Goal: Find specific page/section: Find specific page/section

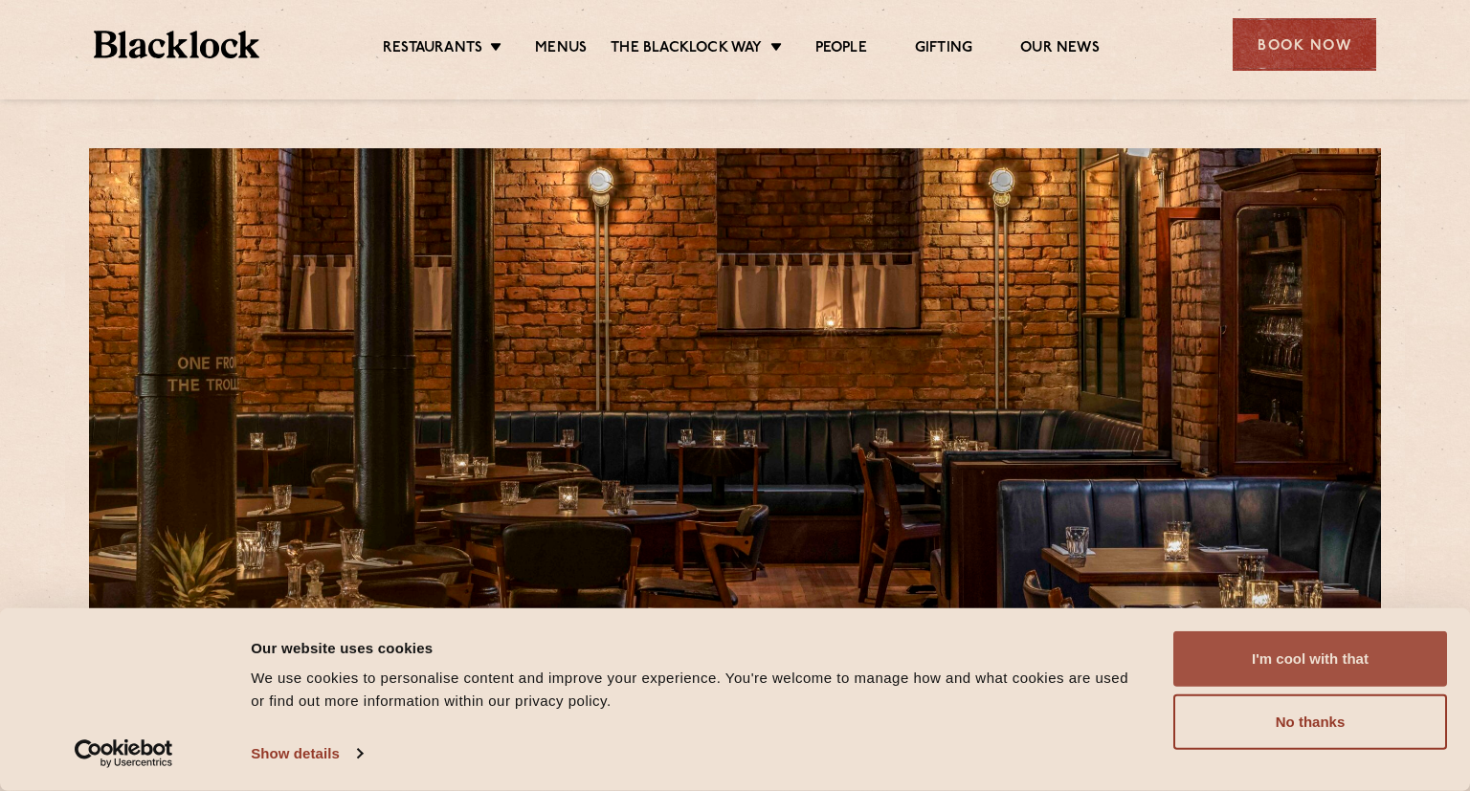
click at [1313, 670] on button "I'm cool with that" at bounding box center [1310, 658] width 274 height 55
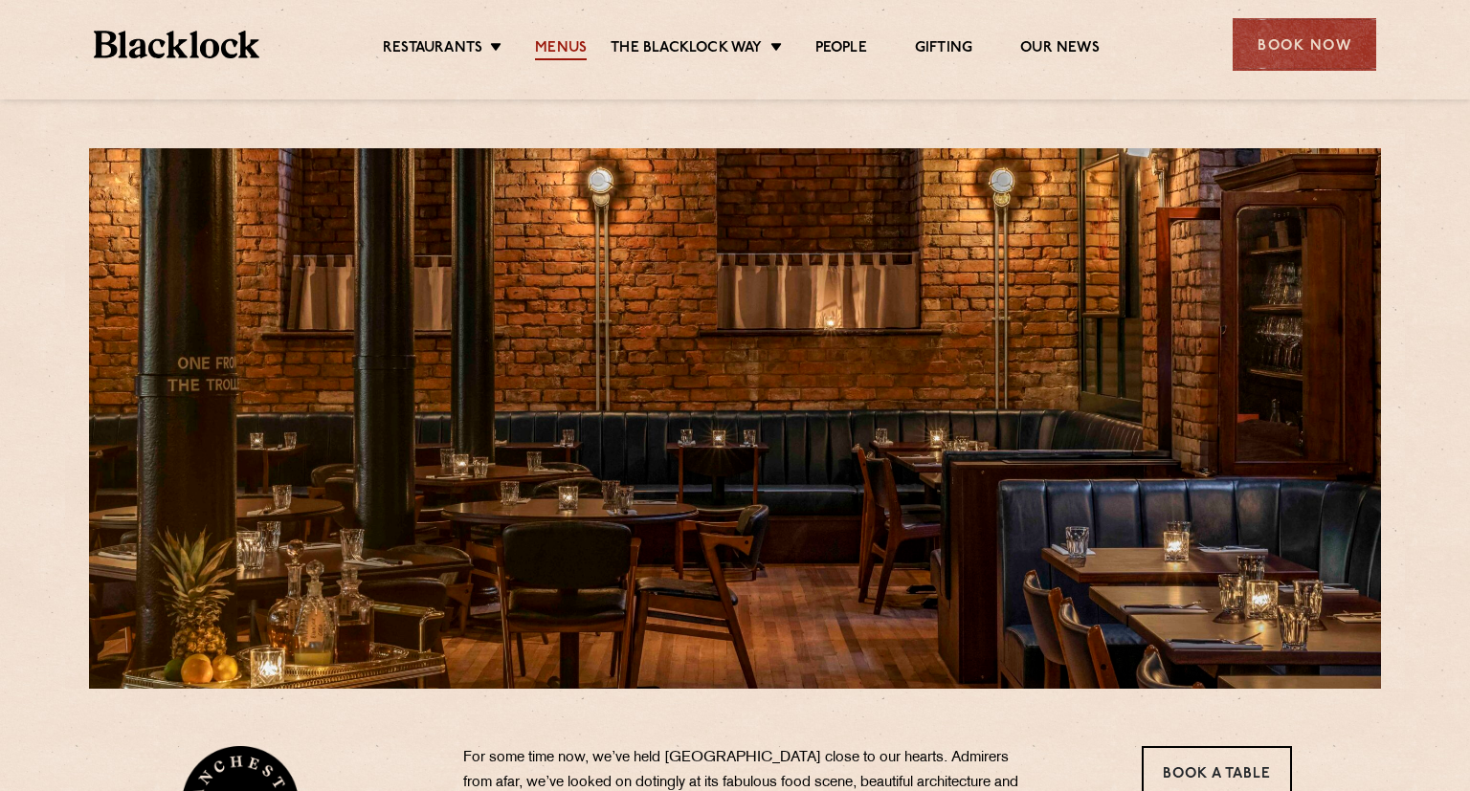
click at [565, 45] on link "Menus" at bounding box center [561, 49] width 52 height 21
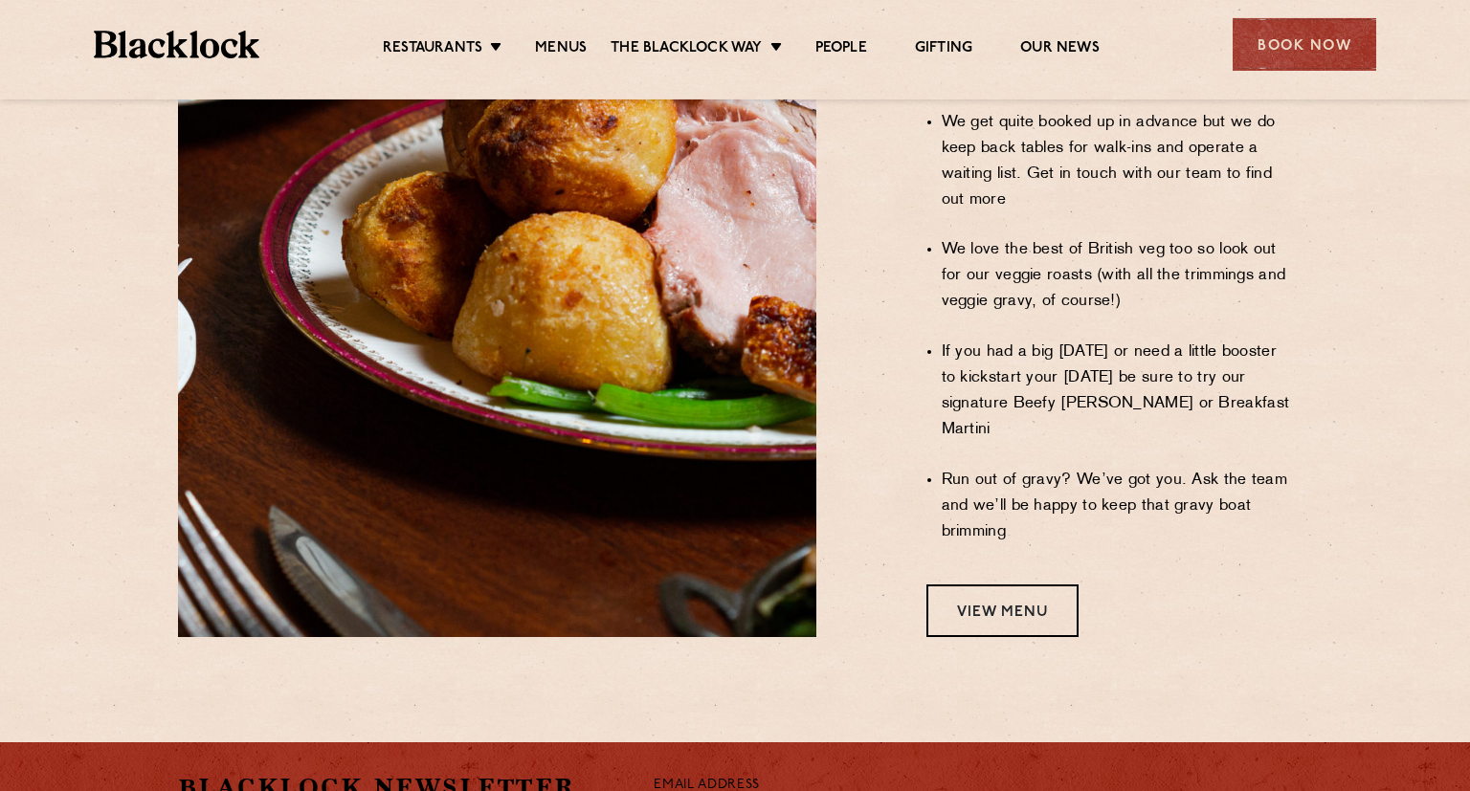
scroll to position [1616, 0]
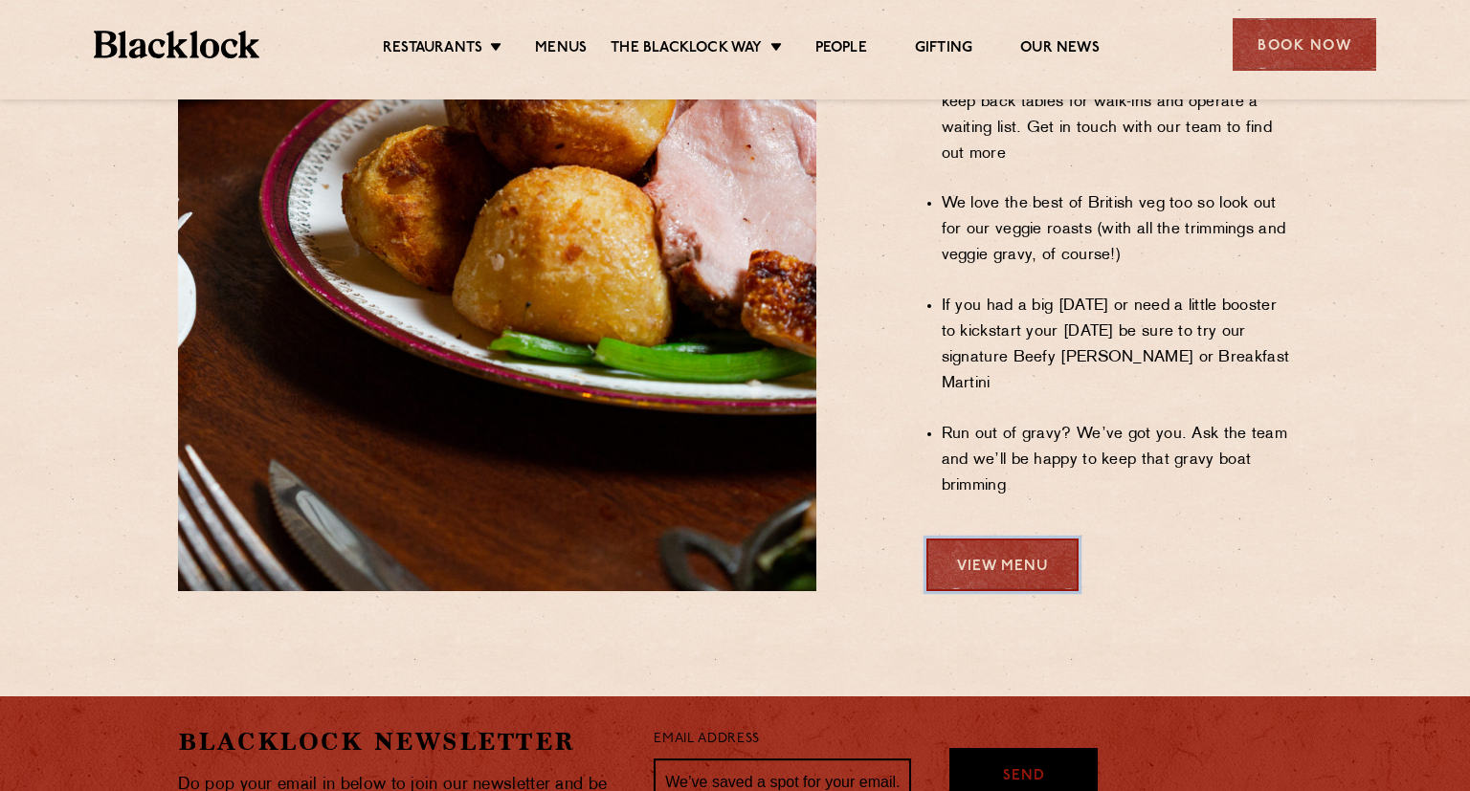
click at [1033, 539] on link "View Menu" at bounding box center [1002, 565] width 152 height 53
